Goal: Share content

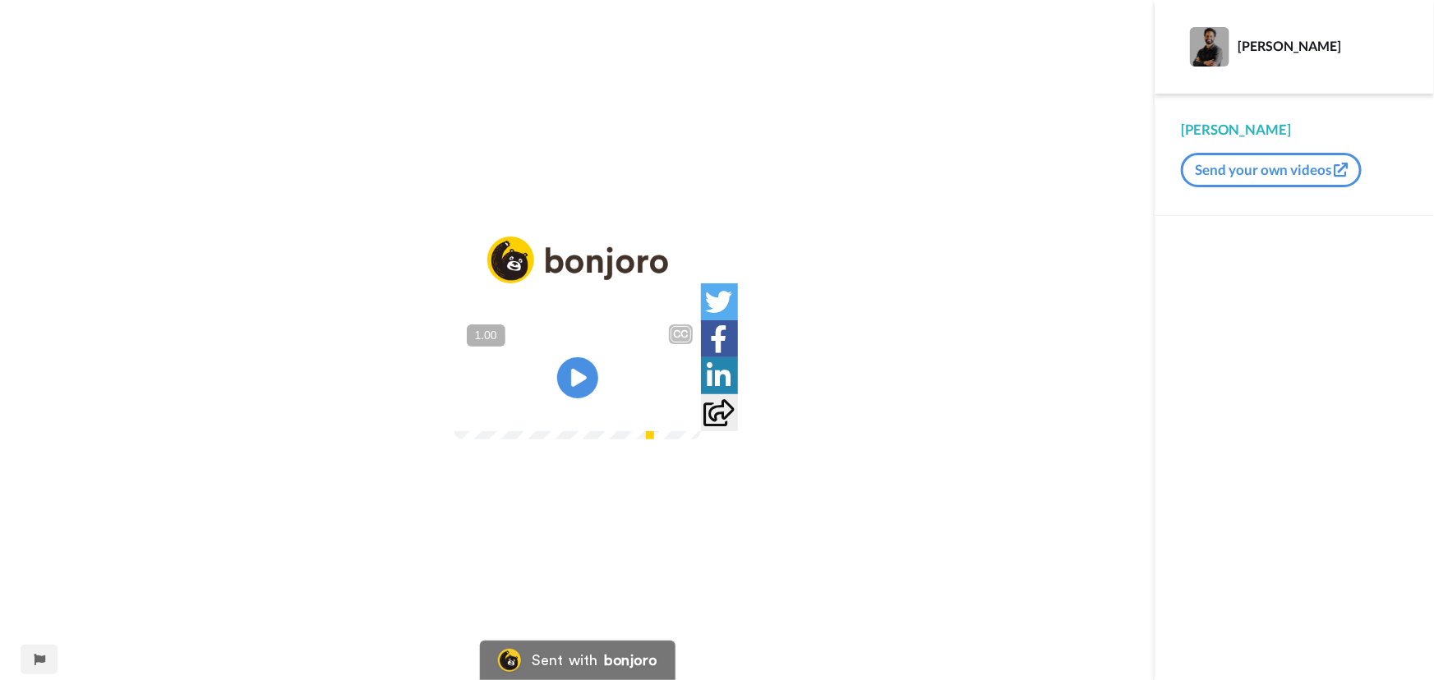
click at [589, 320] on video at bounding box center [577, 377] width 246 height 123
click at [701, 431] on div "0:05 / 2:27" at bounding box center [577, 414] width 246 height 35
click at [0, 0] on button "+" at bounding box center [0, 0] width 0 height 0
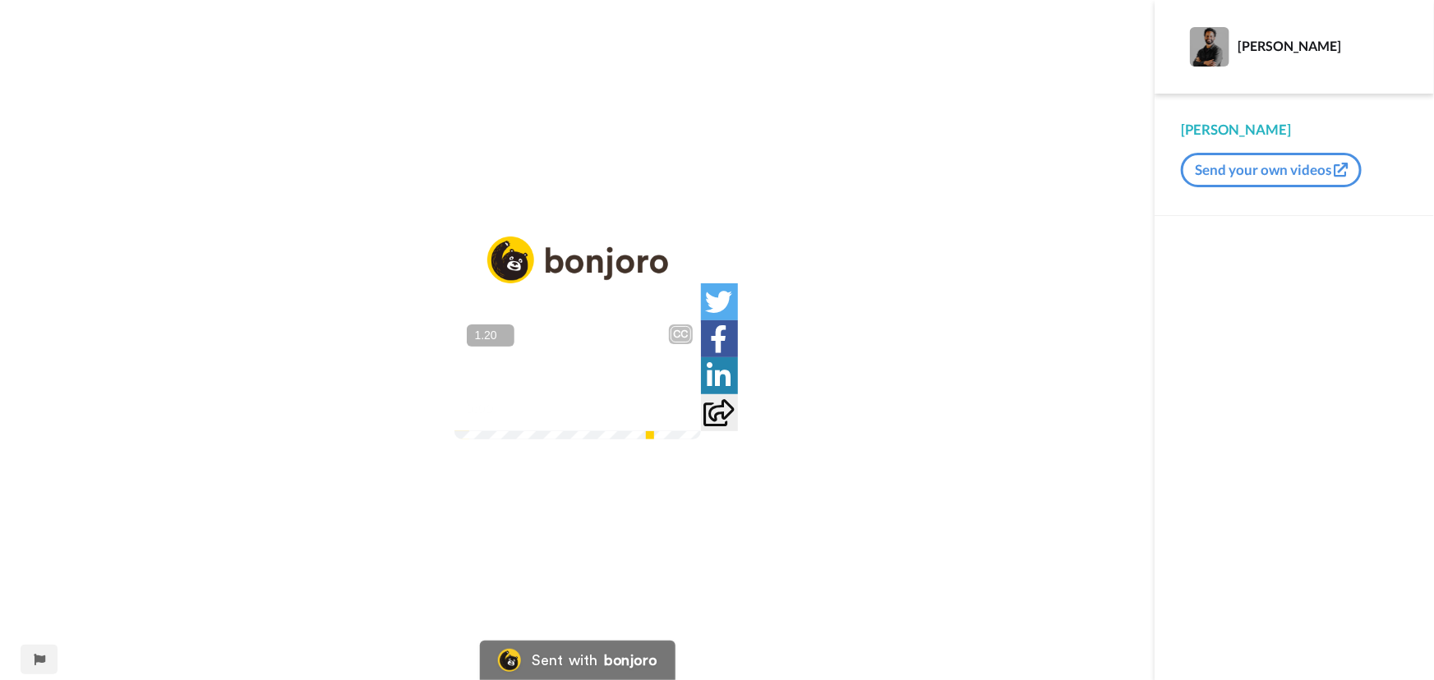
click at [0, 0] on button "+" at bounding box center [0, 0] width 0 height 0
click at [636, 363] on video at bounding box center [577, 377] width 246 height 123
click at [542, 362] on video at bounding box center [577, 377] width 246 height 123
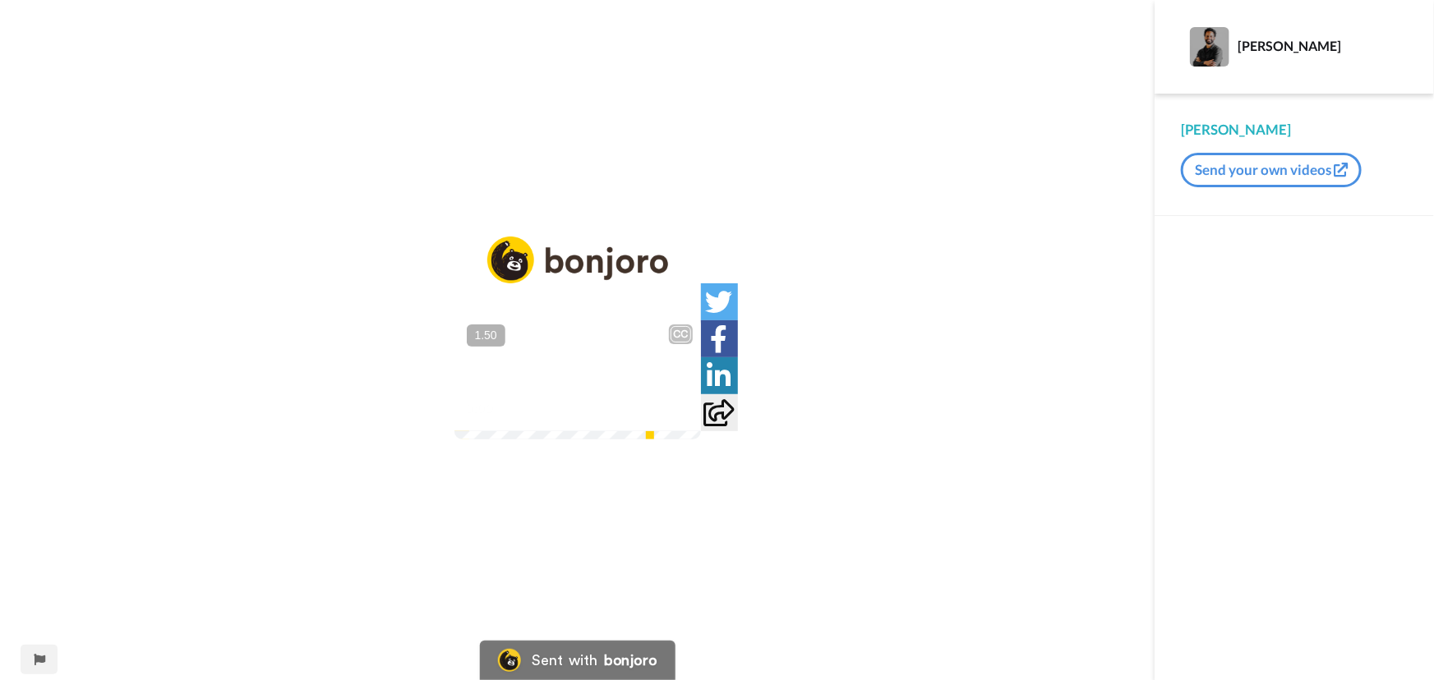
click at [686, 417] on img at bounding box center [677, 407] width 17 height 17
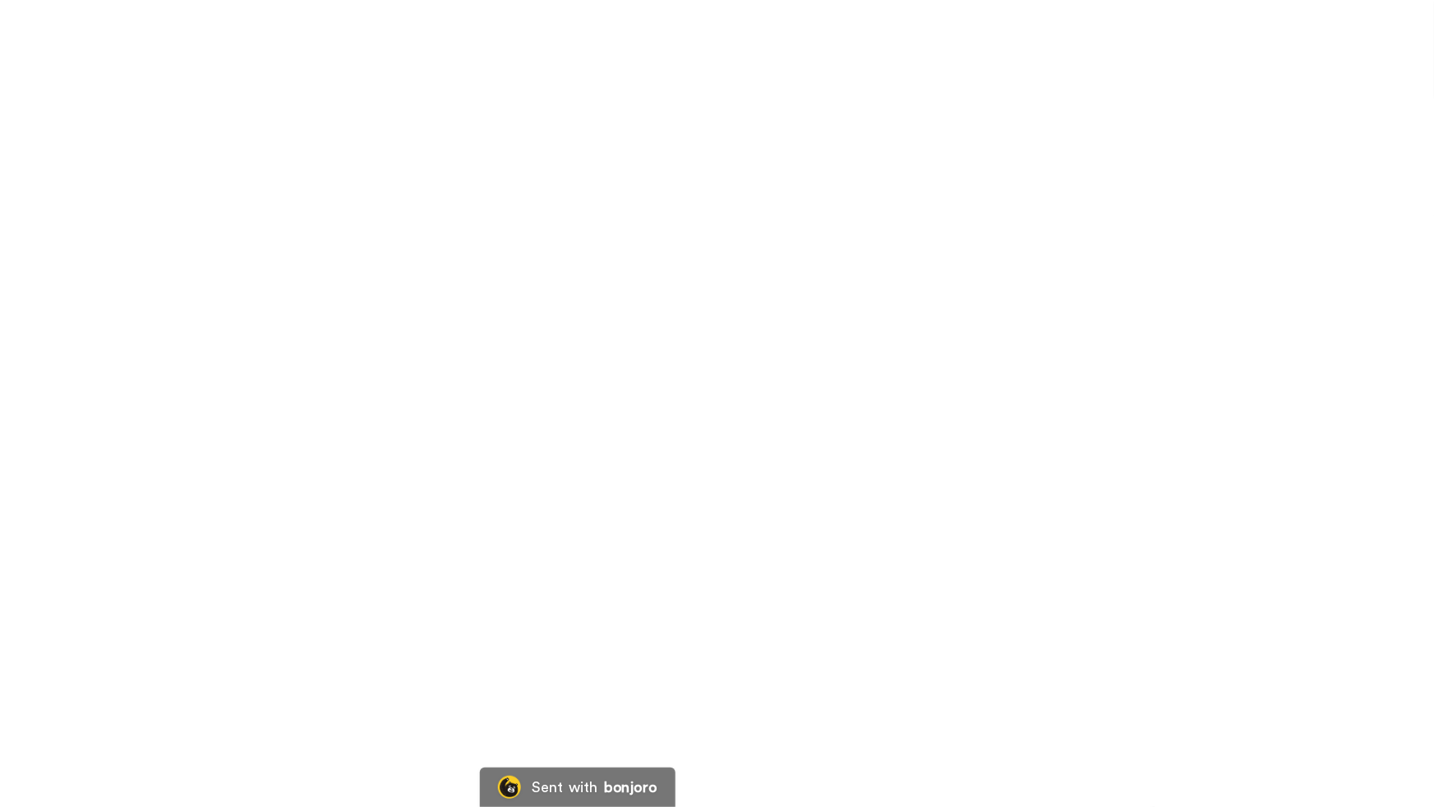
click at [1252, 374] on video at bounding box center [717, 403] width 1434 height 807
click at [1045, 471] on video at bounding box center [717, 403] width 1434 height 807
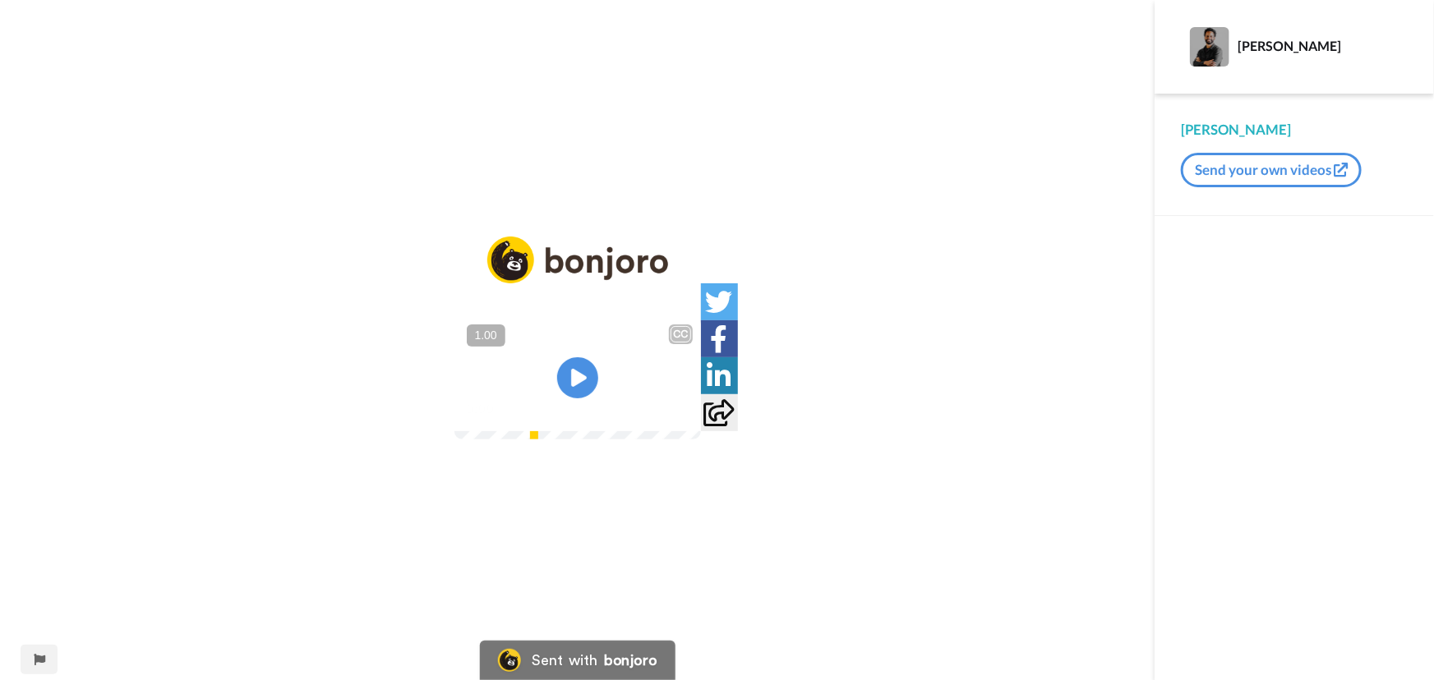
click at [701, 316] on video at bounding box center [577, 377] width 246 height 123
click at [0, 0] on button "+" at bounding box center [0, 0] width 0 height 0
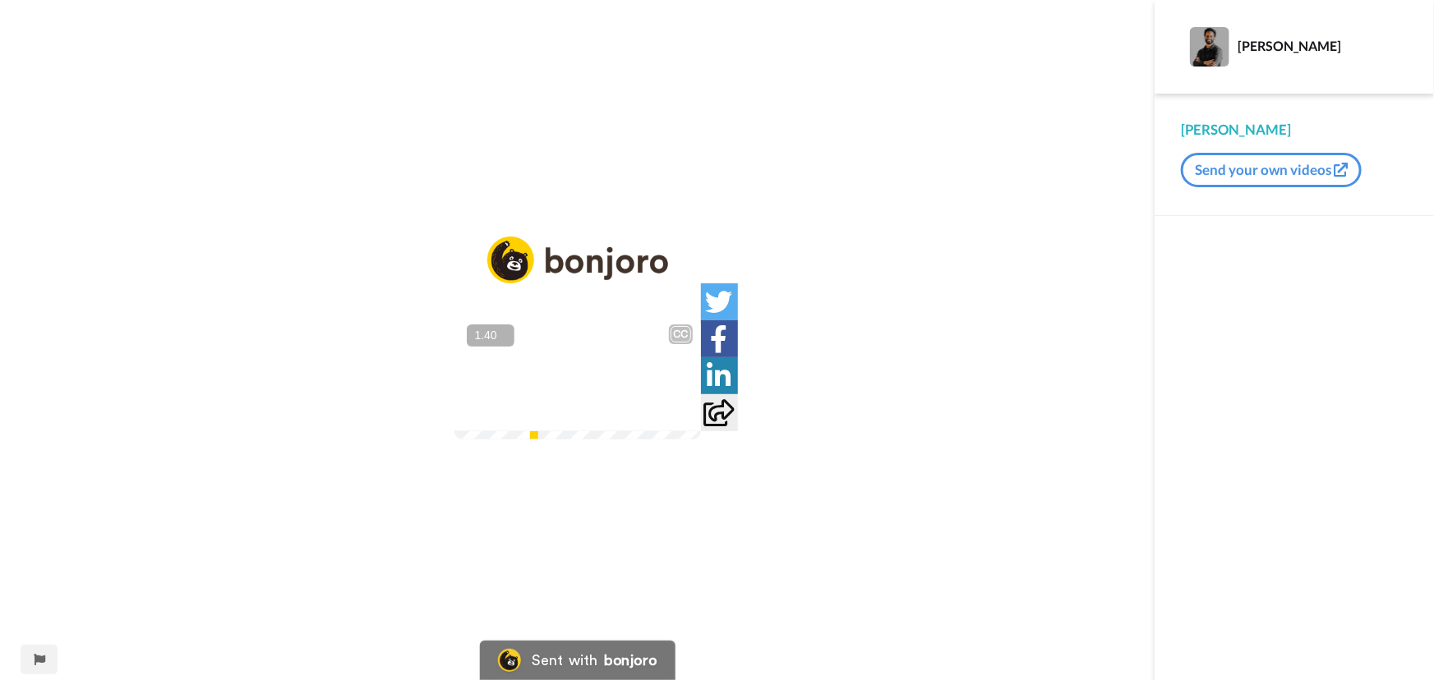
click at [0, 0] on button "+" at bounding box center [0, 0] width 0 height 0
click at [686, 417] on img at bounding box center [677, 407] width 17 height 17
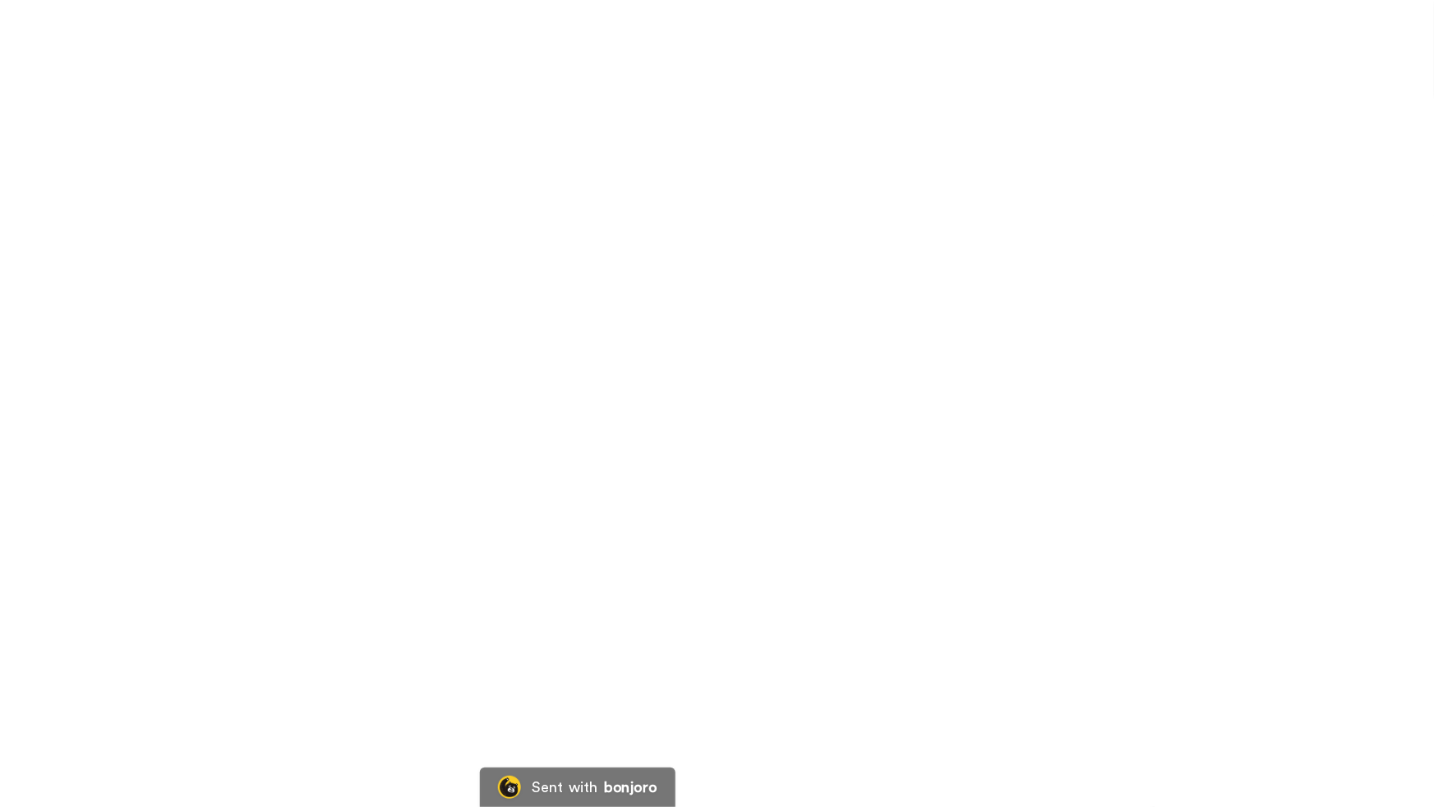
click at [1255, 679] on video at bounding box center [717, 403] width 1434 height 807
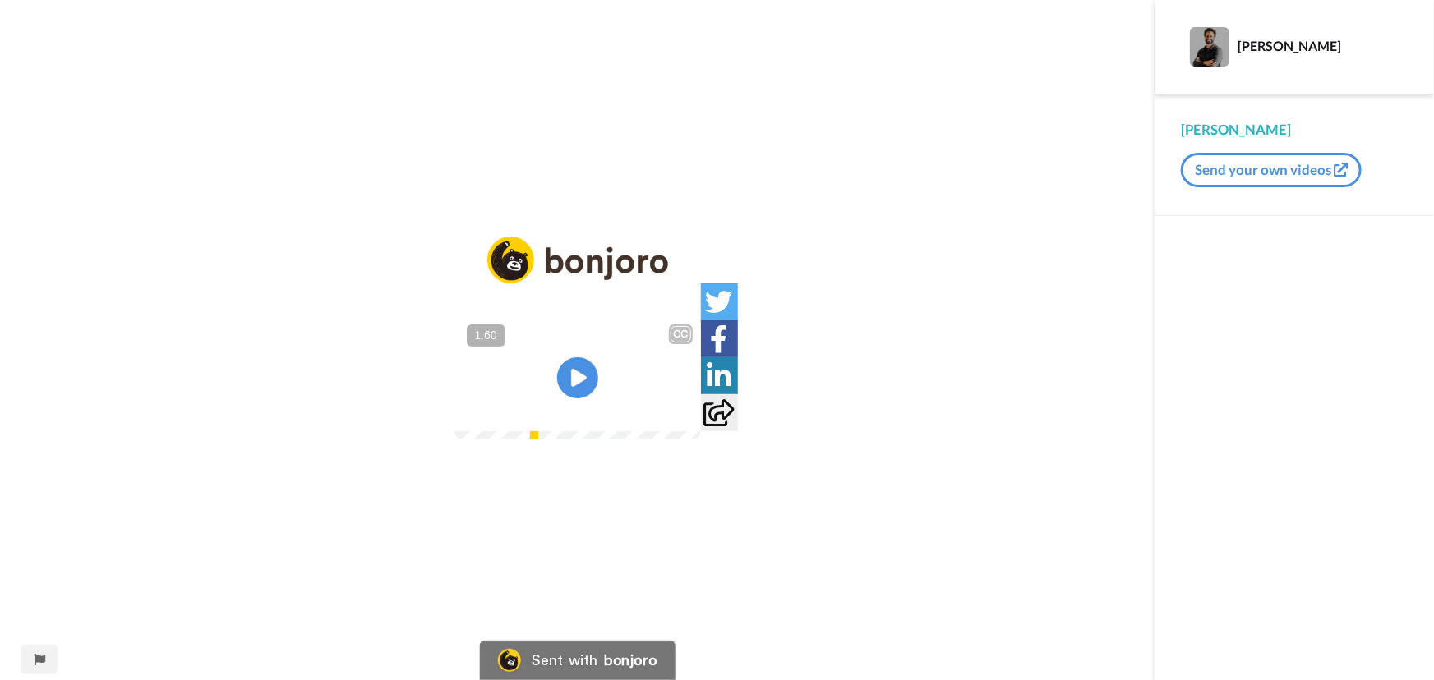
click at [629, 362] on video at bounding box center [577, 377] width 246 height 123
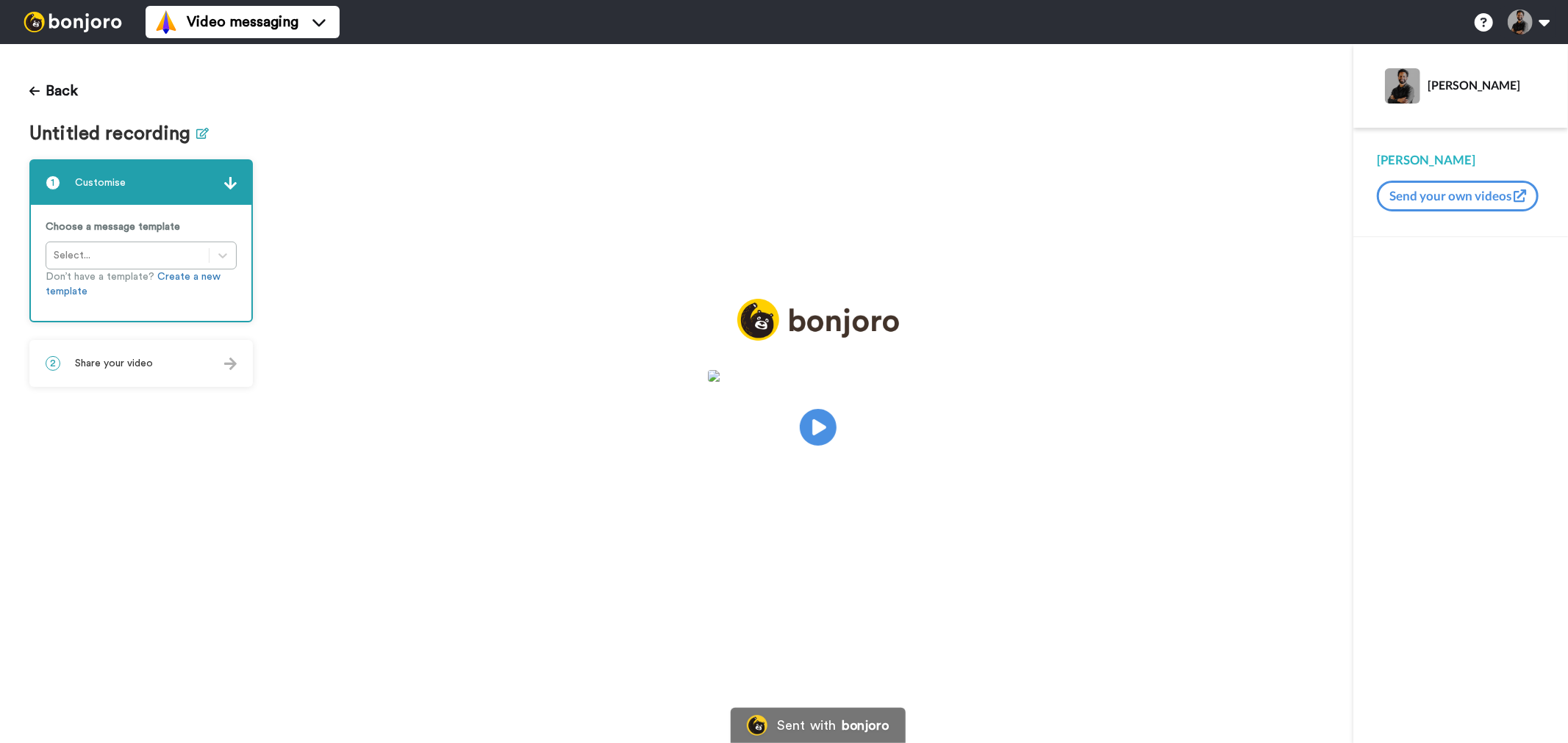
click at [199, 132] on icon at bounding box center [203, 133] width 13 height 11
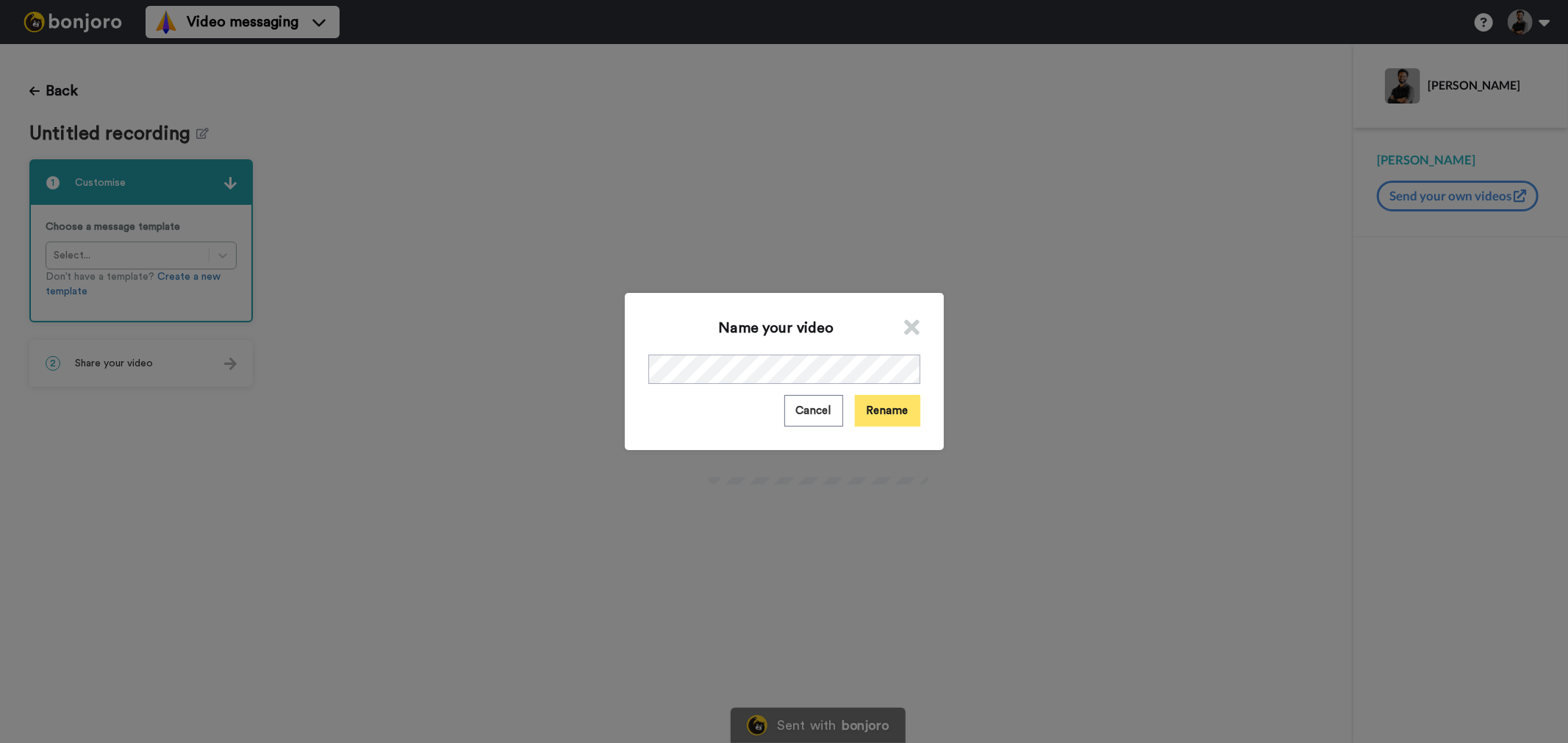
click at [896, 406] on button "Rename" at bounding box center [887, 410] width 65 height 31
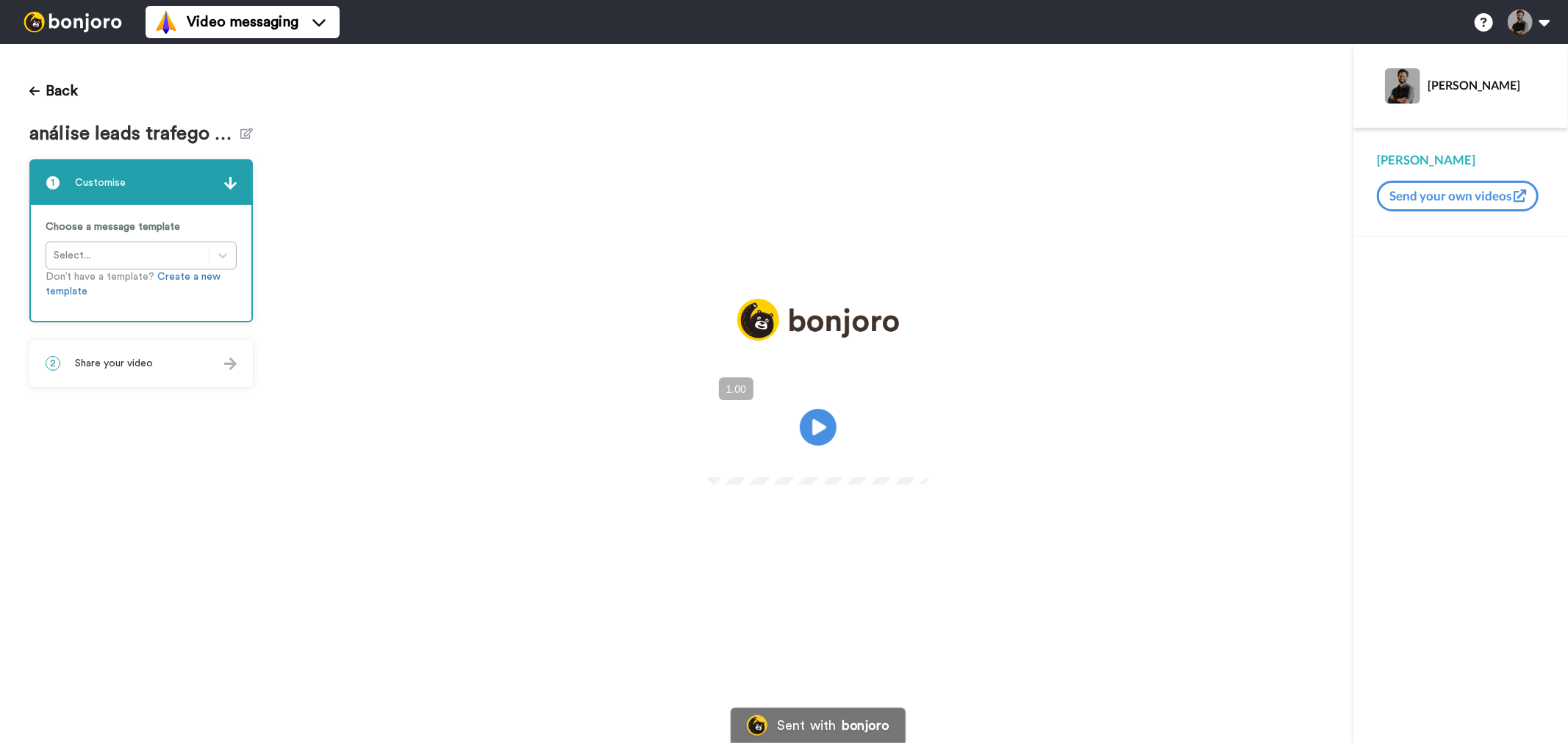
click at [196, 367] on div "2 Share your video" at bounding box center [141, 363] width 220 height 44
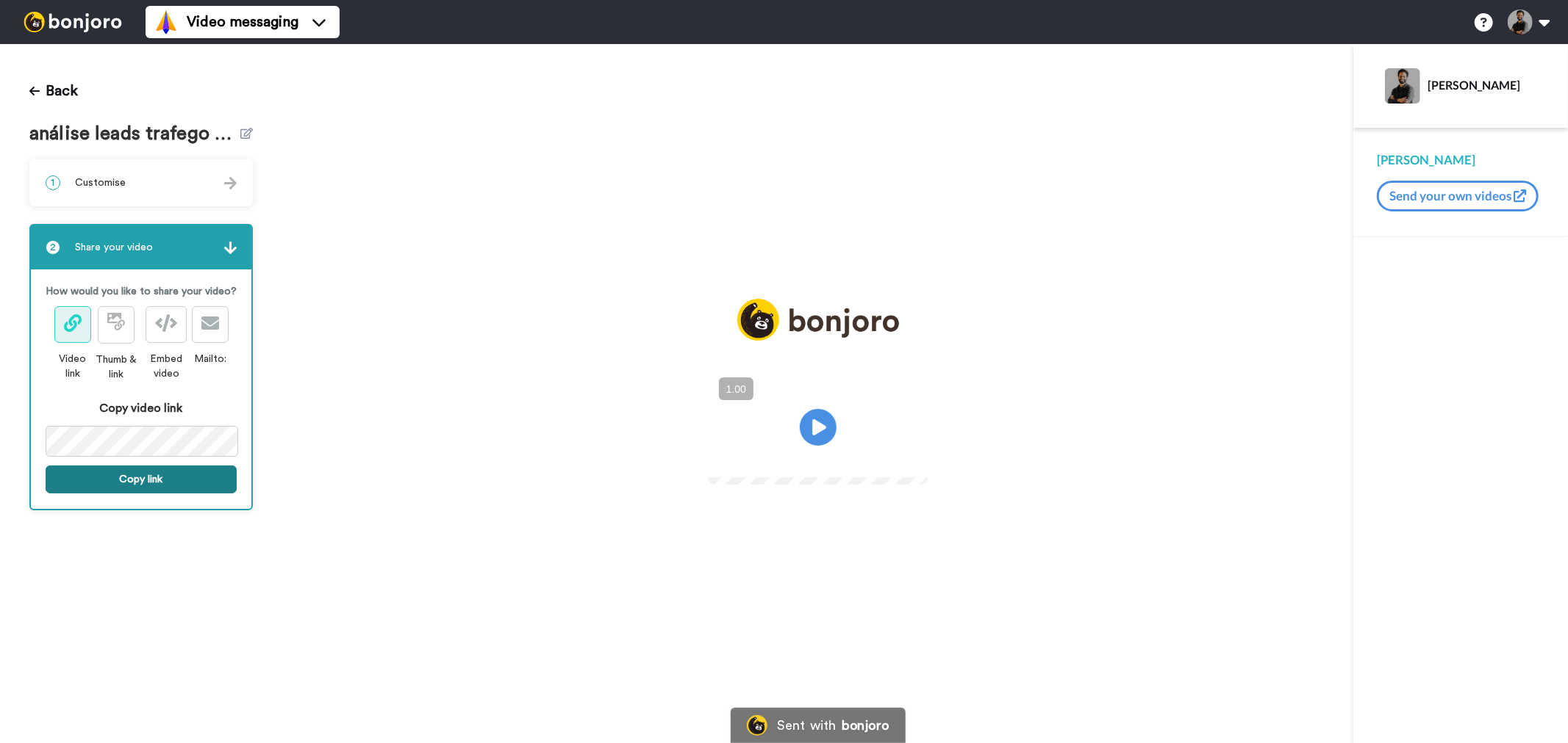
click at [183, 480] on button "Copy link" at bounding box center [141, 479] width 191 height 28
